Goal: Task Accomplishment & Management: Complete application form

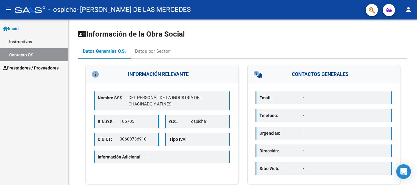
click at [22, 42] on link "Instructivos" at bounding box center [34, 41] width 68 height 13
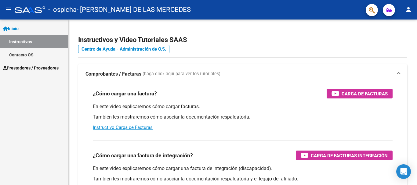
click at [50, 66] on span "Prestadores / Proveedores" at bounding box center [31, 68] width 56 height 7
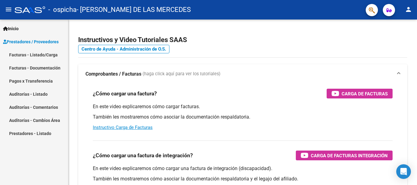
click at [50, 54] on link "Facturas - Listado/Carga" at bounding box center [34, 54] width 68 height 13
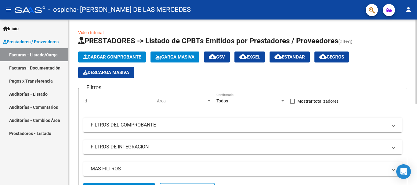
click at [106, 55] on span "Cargar Comprobante" at bounding box center [112, 56] width 58 height 5
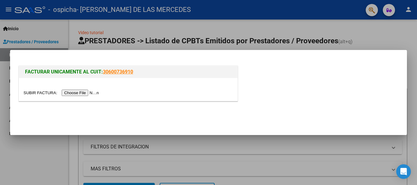
click at [81, 93] on input "file" at bounding box center [62, 93] width 77 height 6
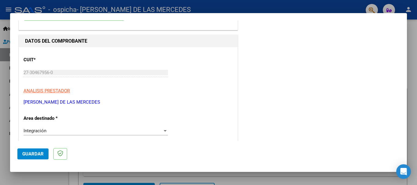
scroll to position [80, 0]
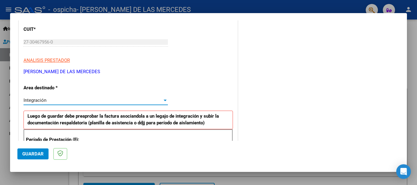
click at [89, 99] on div "Integración" at bounding box center [93, 100] width 139 height 5
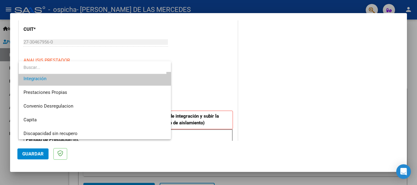
scroll to position [46, 0]
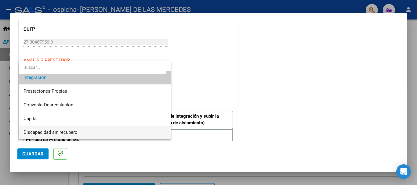
click at [79, 133] on span "Discapacidad sin recupero" at bounding box center [95, 133] width 143 height 14
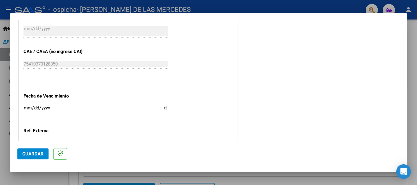
scroll to position [324, 0]
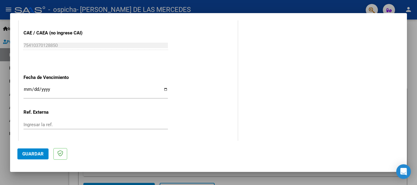
drag, startPoint x: 137, startPoint y: 166, endPoint x: 108, endPoint y: 141, distance: 37.7
click at [137, 166] on mat-dialog-container "COMPROBANTE VER COMPROBANTE El comprobante fue leído exitosamente. DATOS DEL CO…" at bounding box center [208, 92] width 397 height 159
click at [164, 91] on input "Ingresar la fecha" at bounding box center [96, 92] width 144 height 10
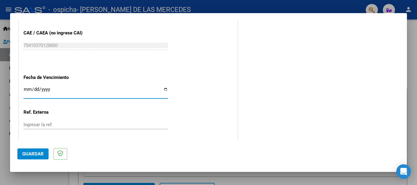
type input "[DATE]"
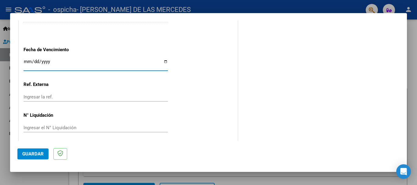
scroll to position [355, 0]
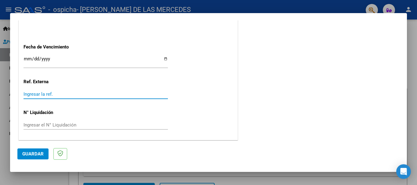
click at [59, 95] on input "Ingresar la ref." at bounding box center [96, 94] width 144 height 5
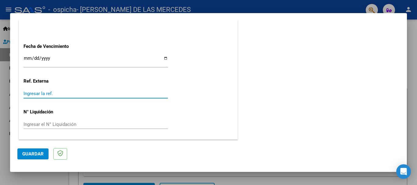
click at [38, 155] on span "Guardar" at bounding box center [32, 154] width 21 height 5
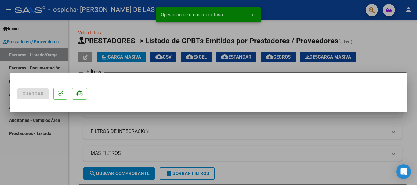
scroll to position [0, 0]
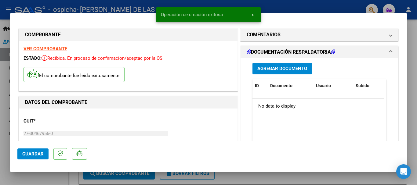
click at [283, 69] on span "Agregar Documento" at bounding box center [282, 68] width 50 height 5
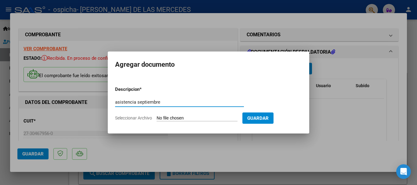
type input "asistencia septiembre"
click at [202, 117] on input "Seleccionar Archivo" at bounding box center [197, 119] width 81 height 6
type input "C:\fakepath\Planilla de asistencia [PERSON_NAME].pdf"
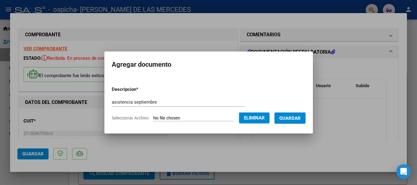
click at [301, 118] on span "Guardar" at bounding box center [289, 118] width 21 height 5
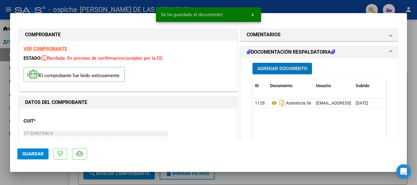
click at [34, 156] on span "Guardar" at bounding box center [32, 154] width 21 height 5
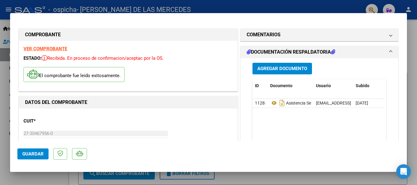
click at [290, 5] on div at bounding box center [208, 92] width 417 height 185
type input "$ 0,00"
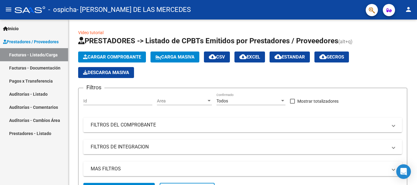
click at [47, 55] on link "Facturas - Listado/Carga" at bounding box center [34, 54] width 68 height 13
click at [46, 65] on link "Facturas - Documentación" at bounding box center [34, 67] width 68 height 13
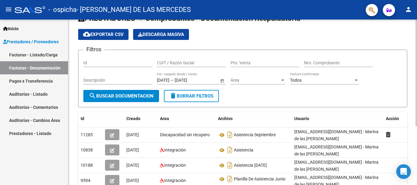
scroll to position [31, 0]
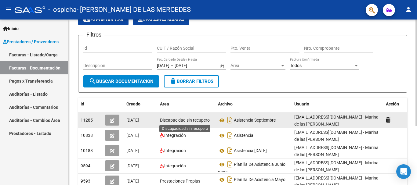
click at [188, 122] on span "Discapacidad sin recupero" at bounding box center [185, 120] width 50 height 5
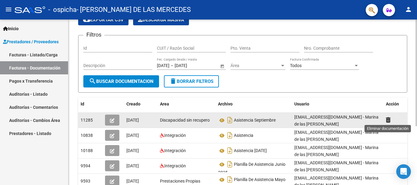
click at [387, 119] on icon at bounding box center [388, 120] width 5 height 6
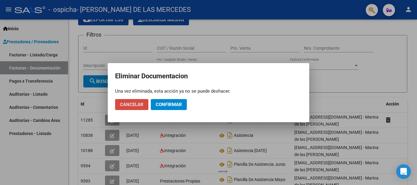
click at [120, 104] on button "Cancelar" at bounding box center [131, 104] width 33 height 11
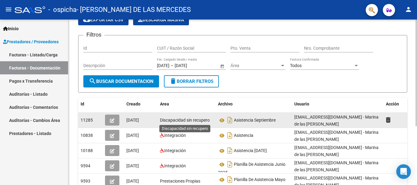
click at [192, 122] on span "Discapacidad sin recupero" at bounding box center [185, 120] width 50 height 5
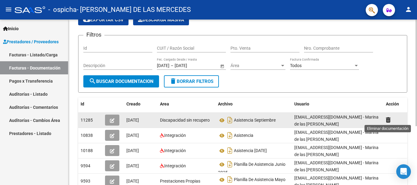
click at [387, 119] on icon at bounding box center [388, 120] width 5 height 6
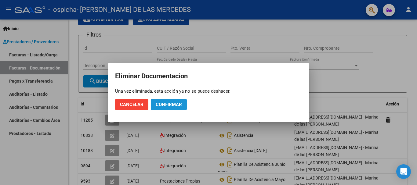
click at [168, 103] on span "Confirmar" at bounding box center [169, 104] width 26 height 5
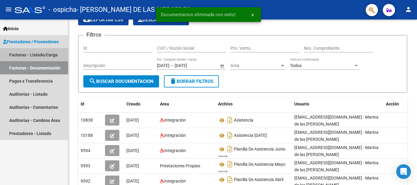
click at [42, 56] on link "Facturas - Listado/Carga" at bounding box center [34, 54] width 68 height 13
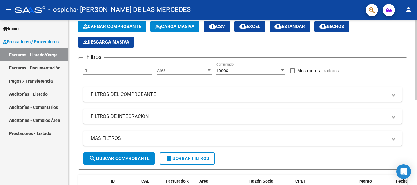
click at [112, 24] on span "Cargar Comprobante" at bounding box center [112, 26] width 58 height 5
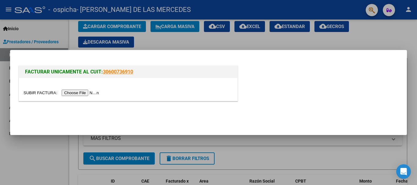
click at [88, 91] on input "file" at bounding box center [62, 93] width 77 height 6
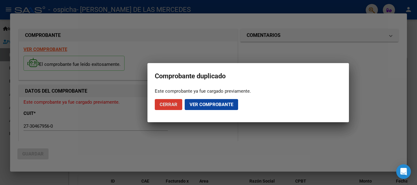
click at [170, 105] on span "Cerrar" at bounding box center [169, 104] width 18 height 5
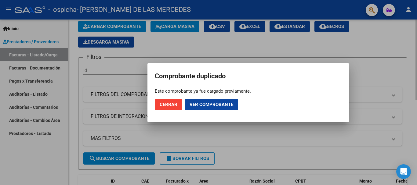
click at [374, 71] on div at bounding box center [208, 92] width 417 height 185
